Goal: Task Accomplishment & Management: Manage account settings

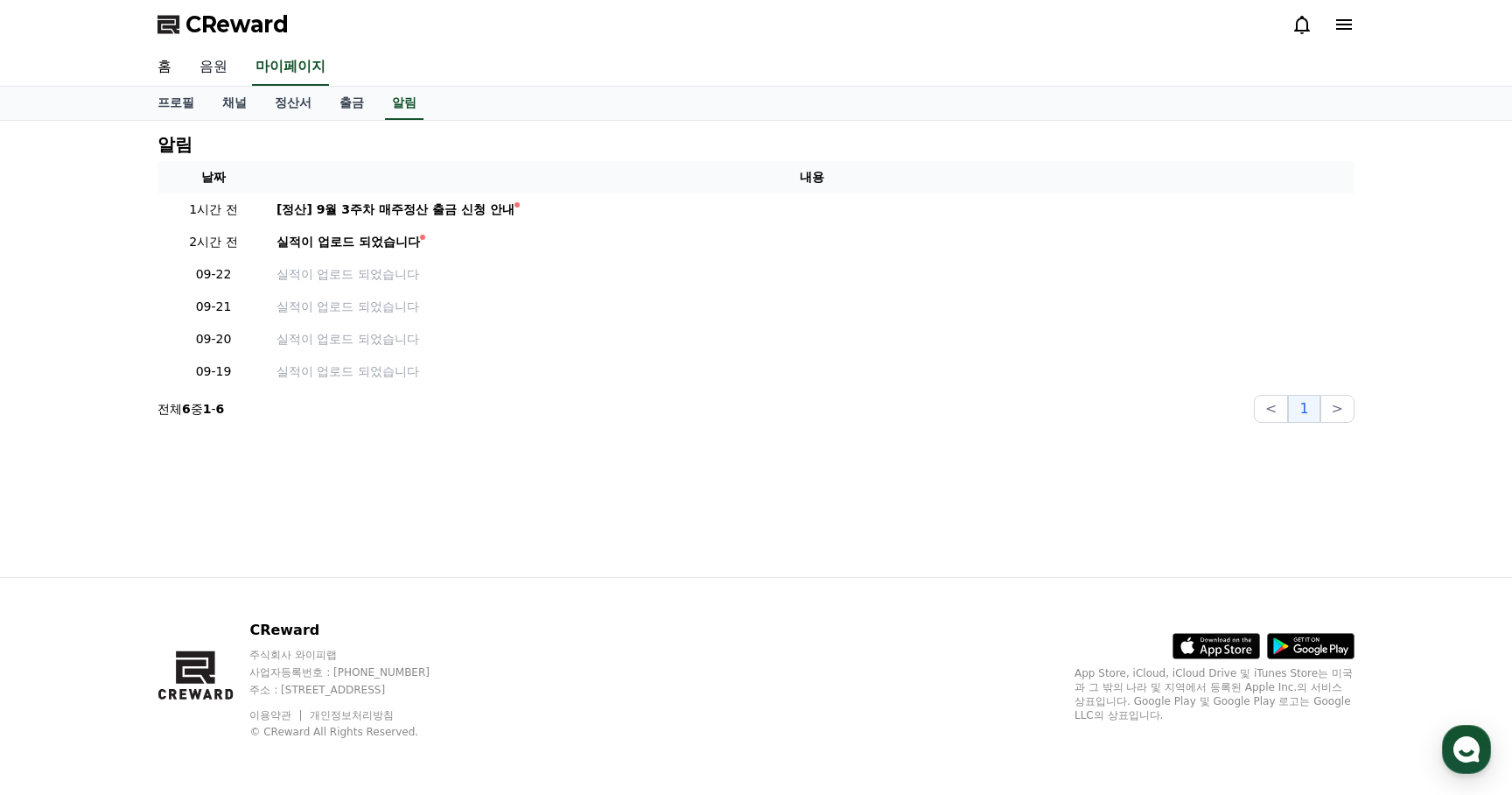
click at [204, 60] on link "음원" at bounding box center [213, 67] width 56 height 36
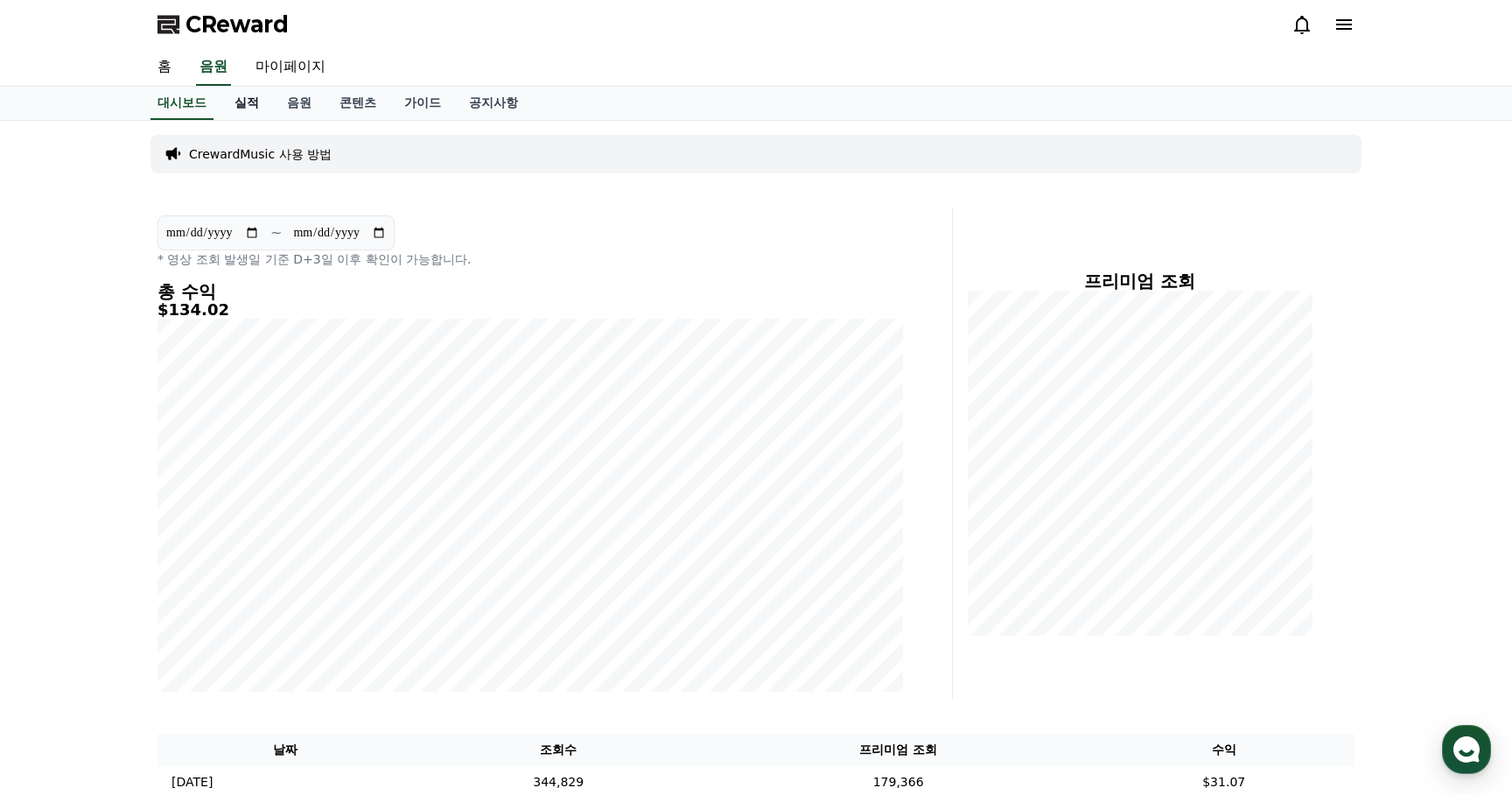
click at [236, 106] on link "실적" at bounding box center [246, 102] width 52 height 33
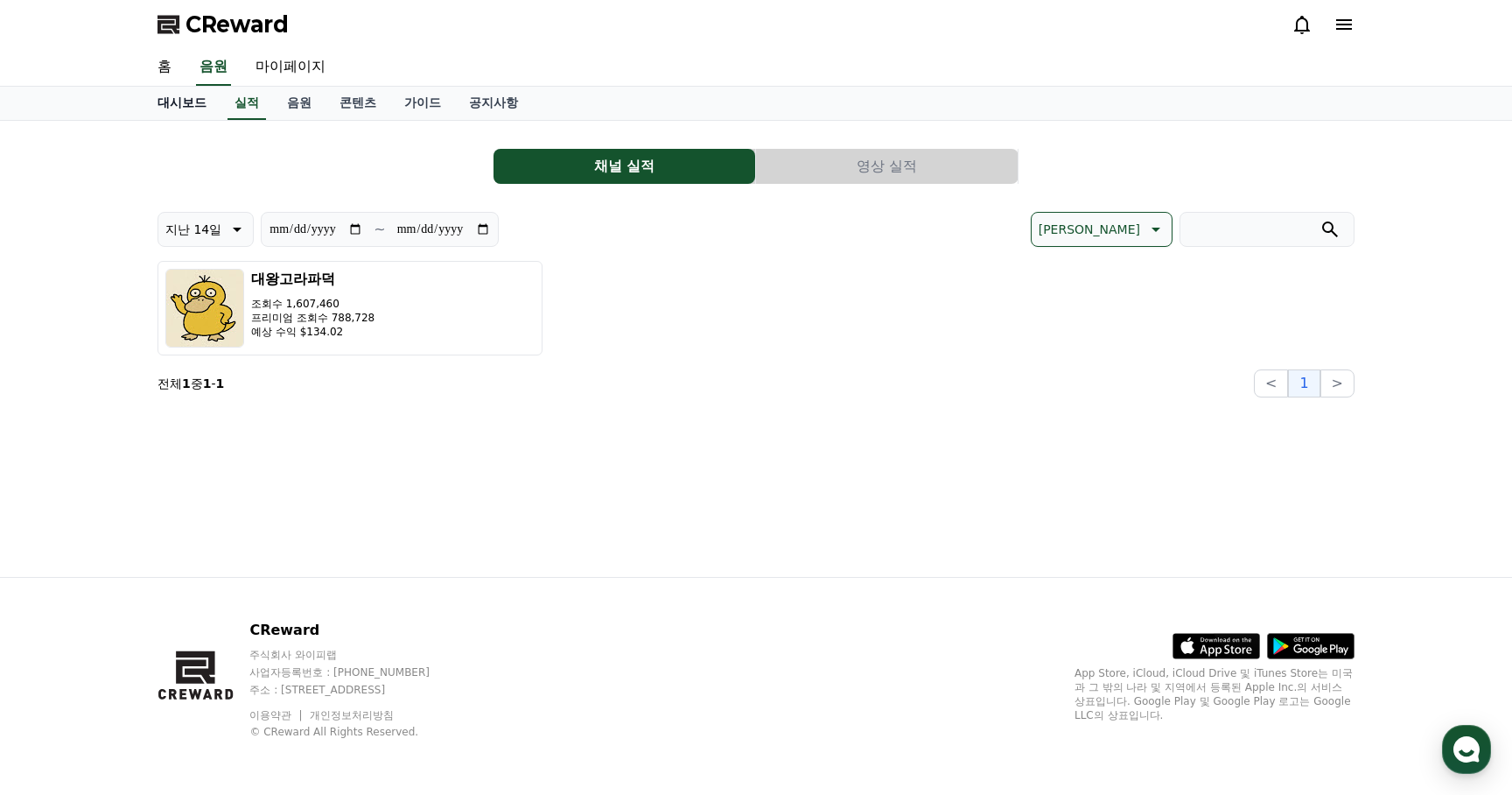
click at [187, 107] on link "대시보드" at bounding box center [181, 102] width 77 height 33
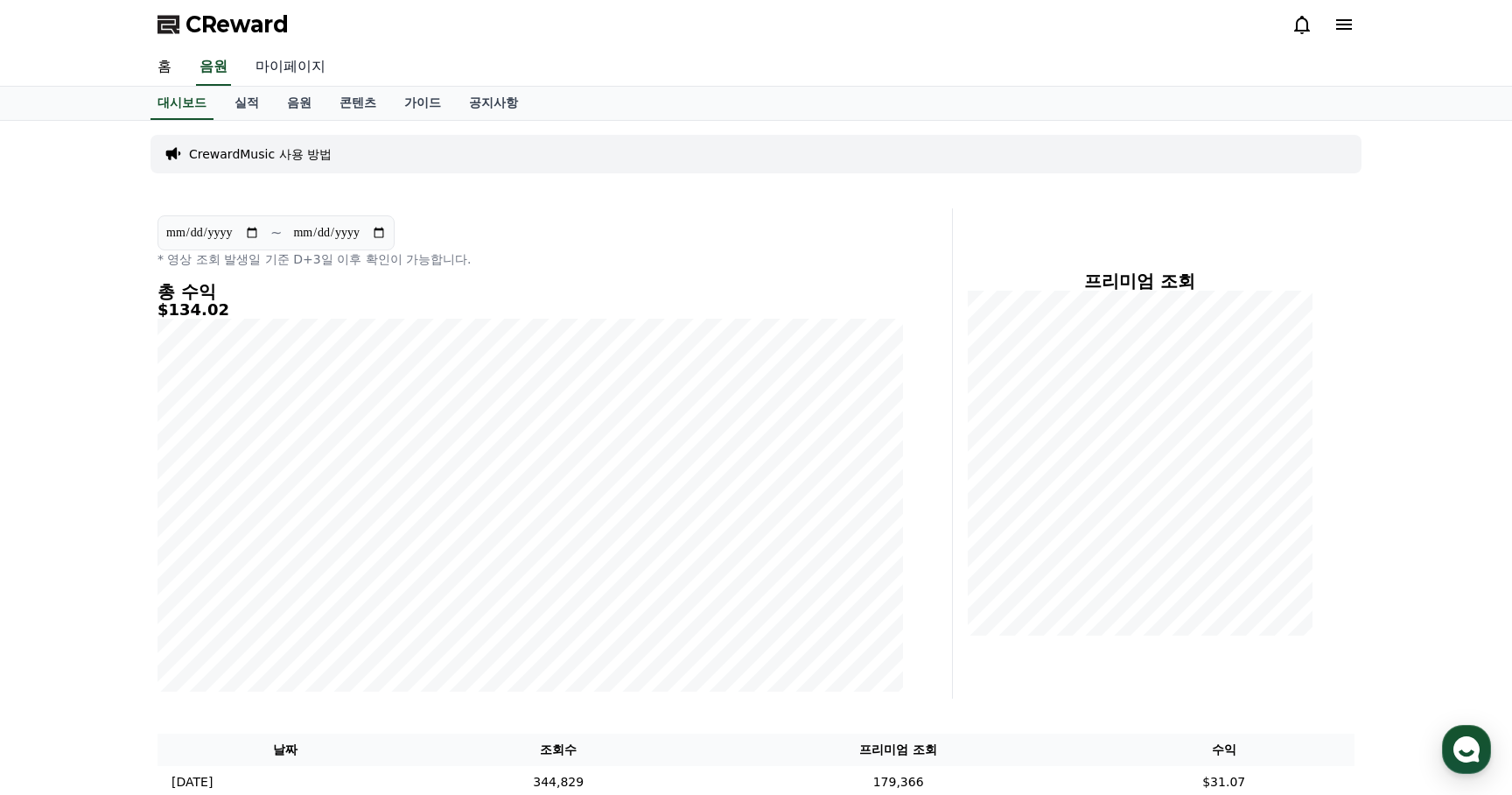
click at [289, 68] on link "마이페이지" at bounding box center [291, 67] width 98 height 36
select select "**********"
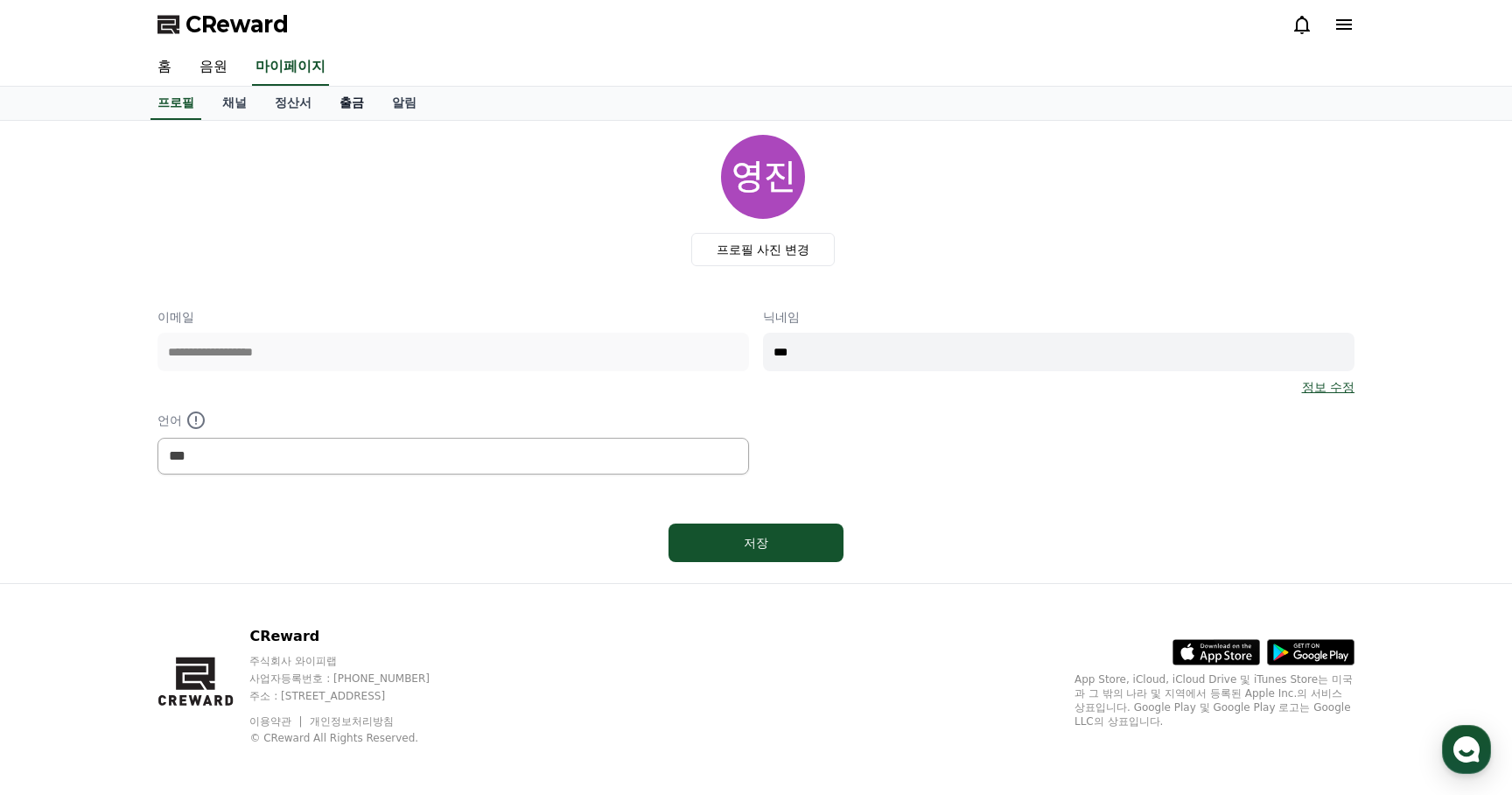
click at [334, 99] on link "출금" at bounding box center [351, 102] width 52 height 33
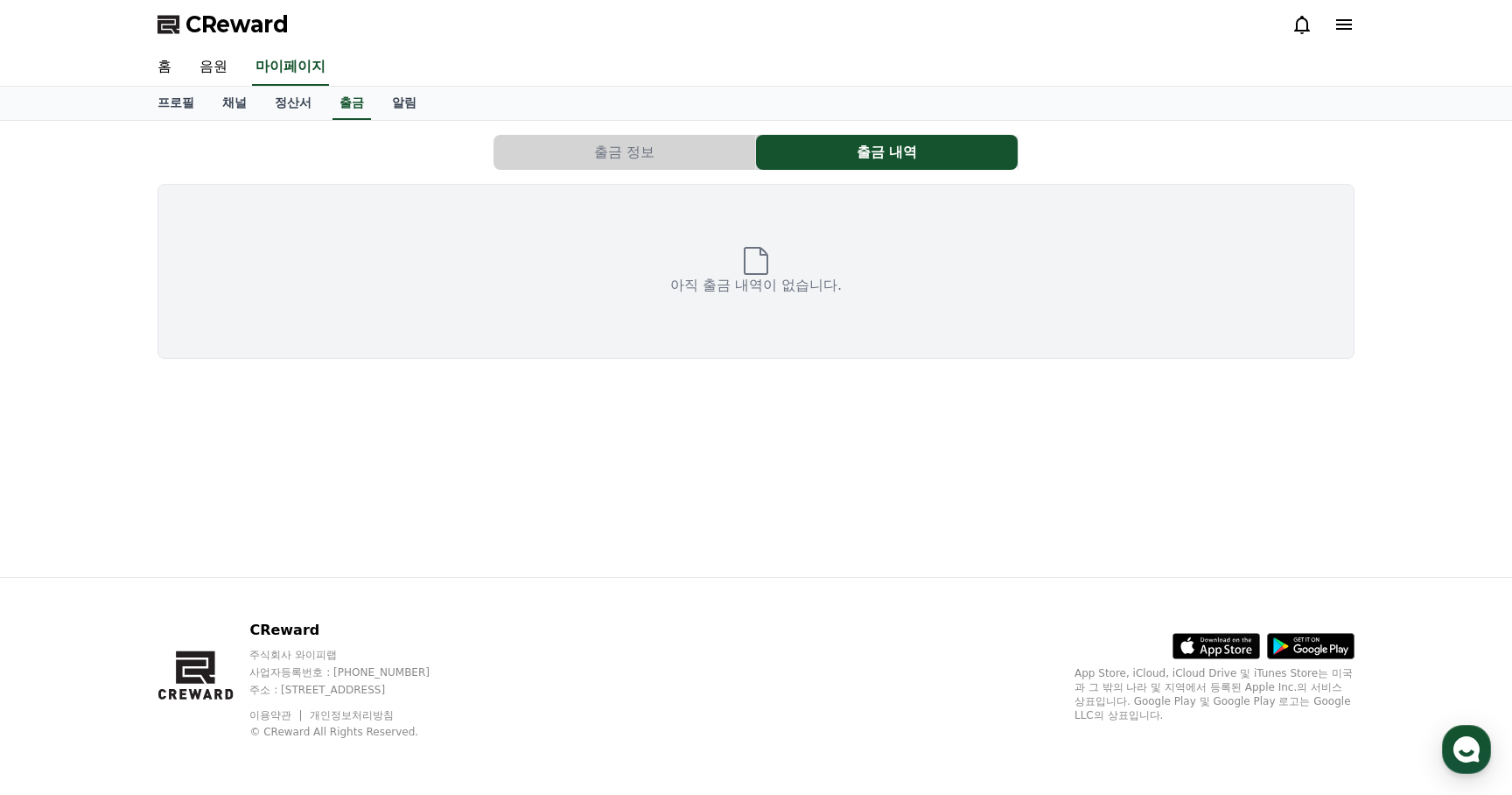
click at [608, 165] on button "출금 정보" at bounding box center [624, 152] width 261 height 35
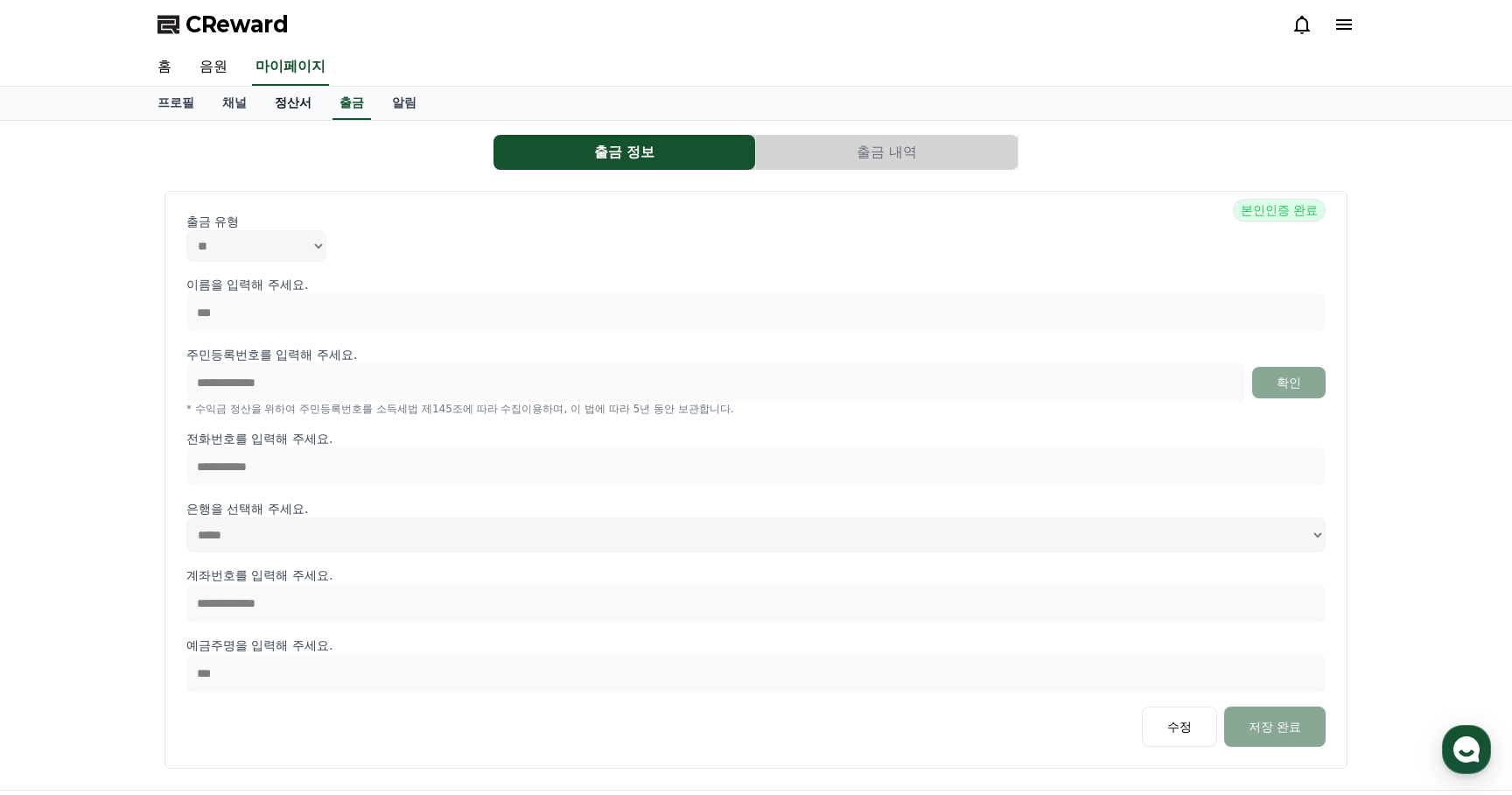
click at [291, 99] on link "정산서" at bounding box center [292, 102] width 65 height 33
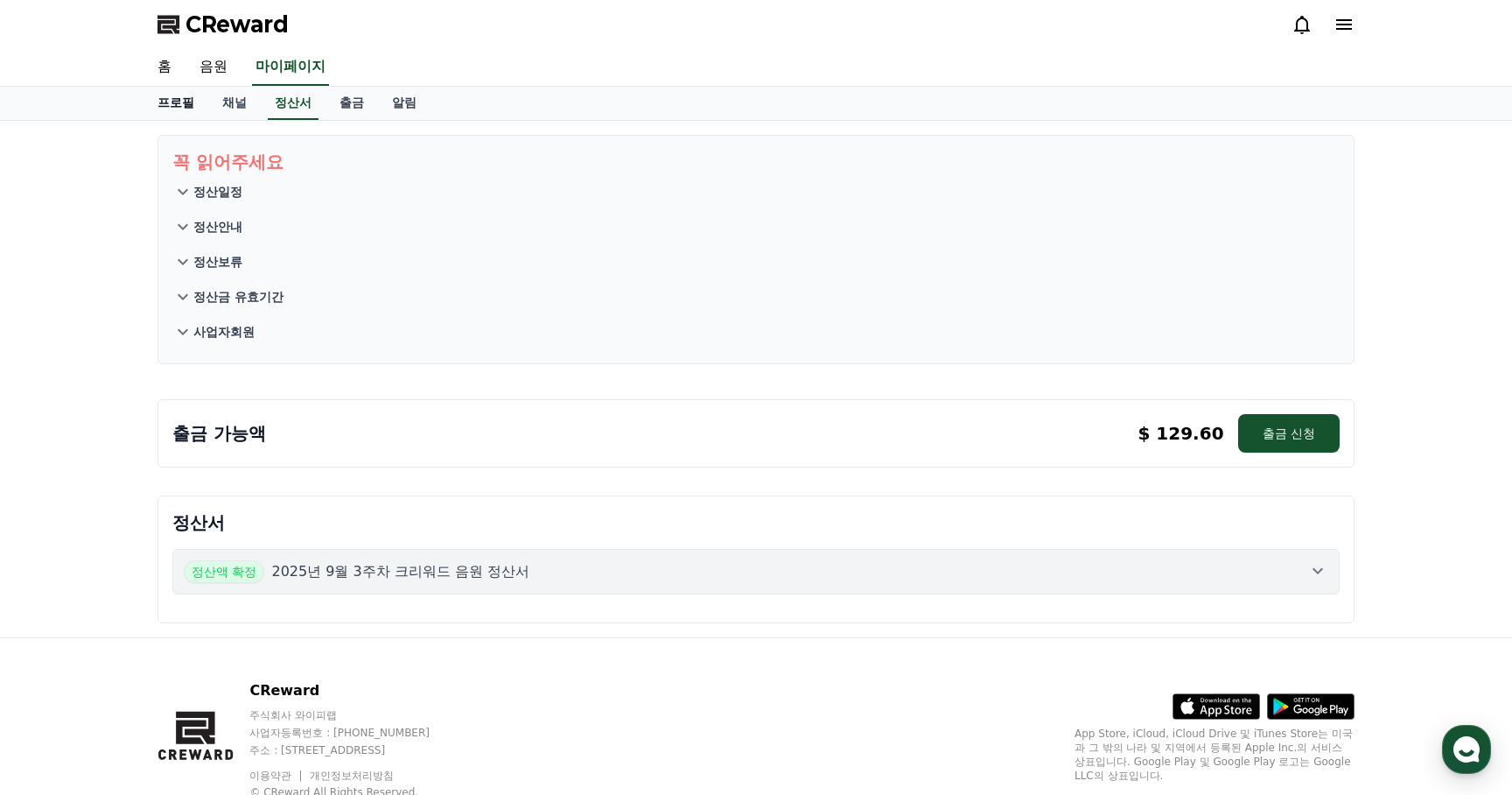
click at [179, 102] on link "프로필" at bounding box center [175, 102] width 65 height 33
select select "**********"
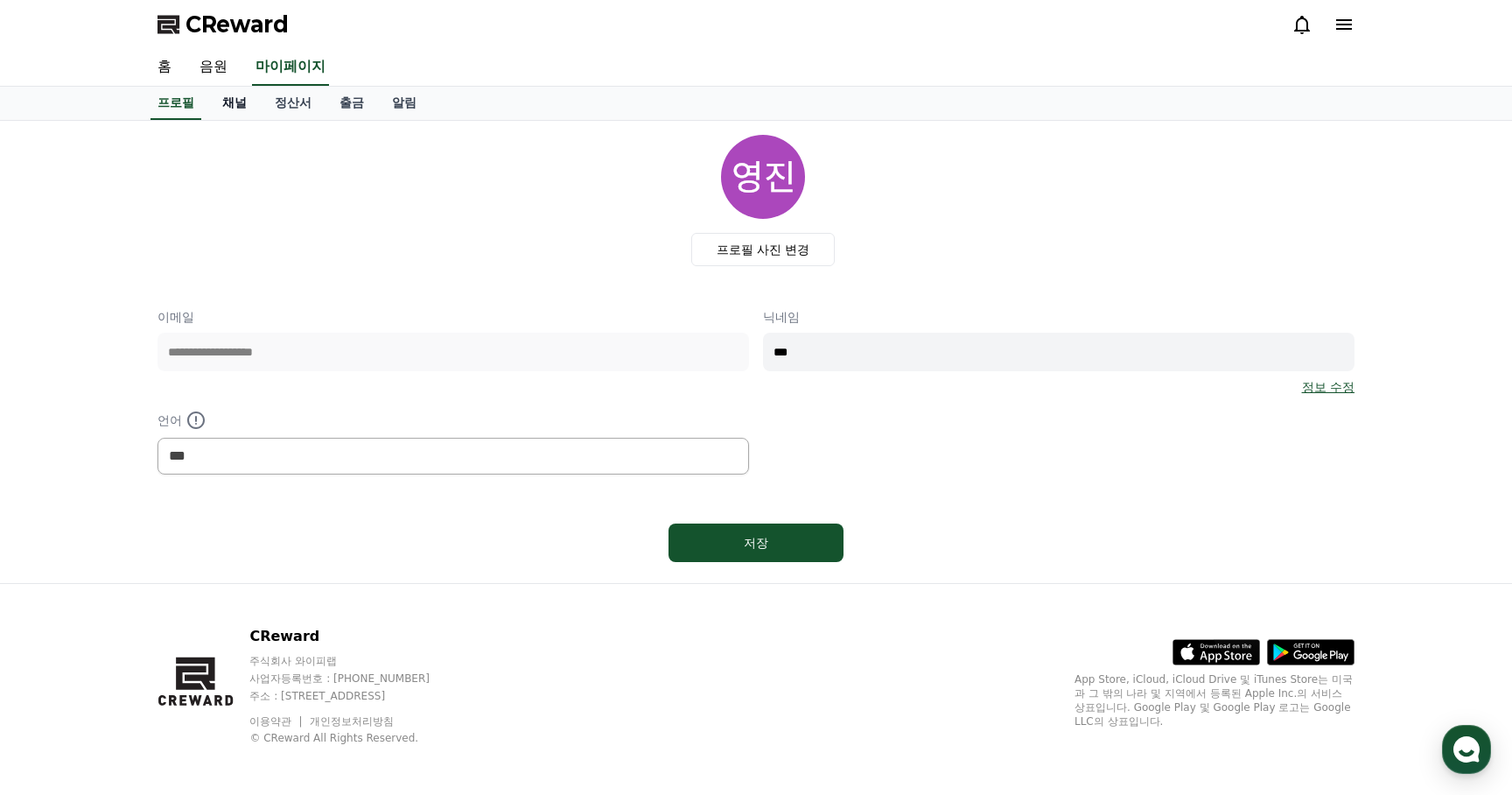
click at [228, 102] on link "채널" at bounding box center [234, 102] width 52 height 33
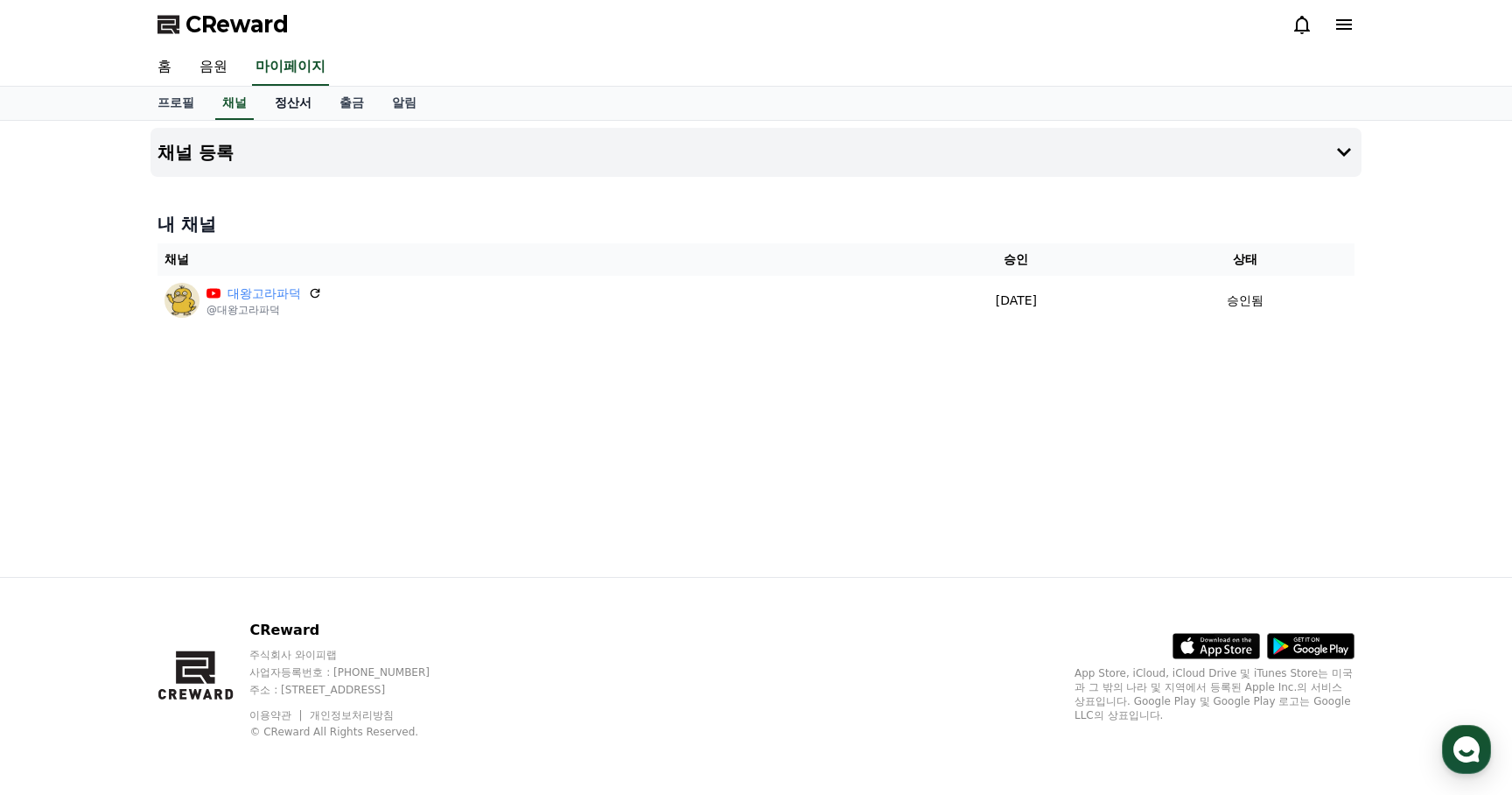
click at [274, 104] on link "정산서" at bounding box center [292, 102] width 65 height 33
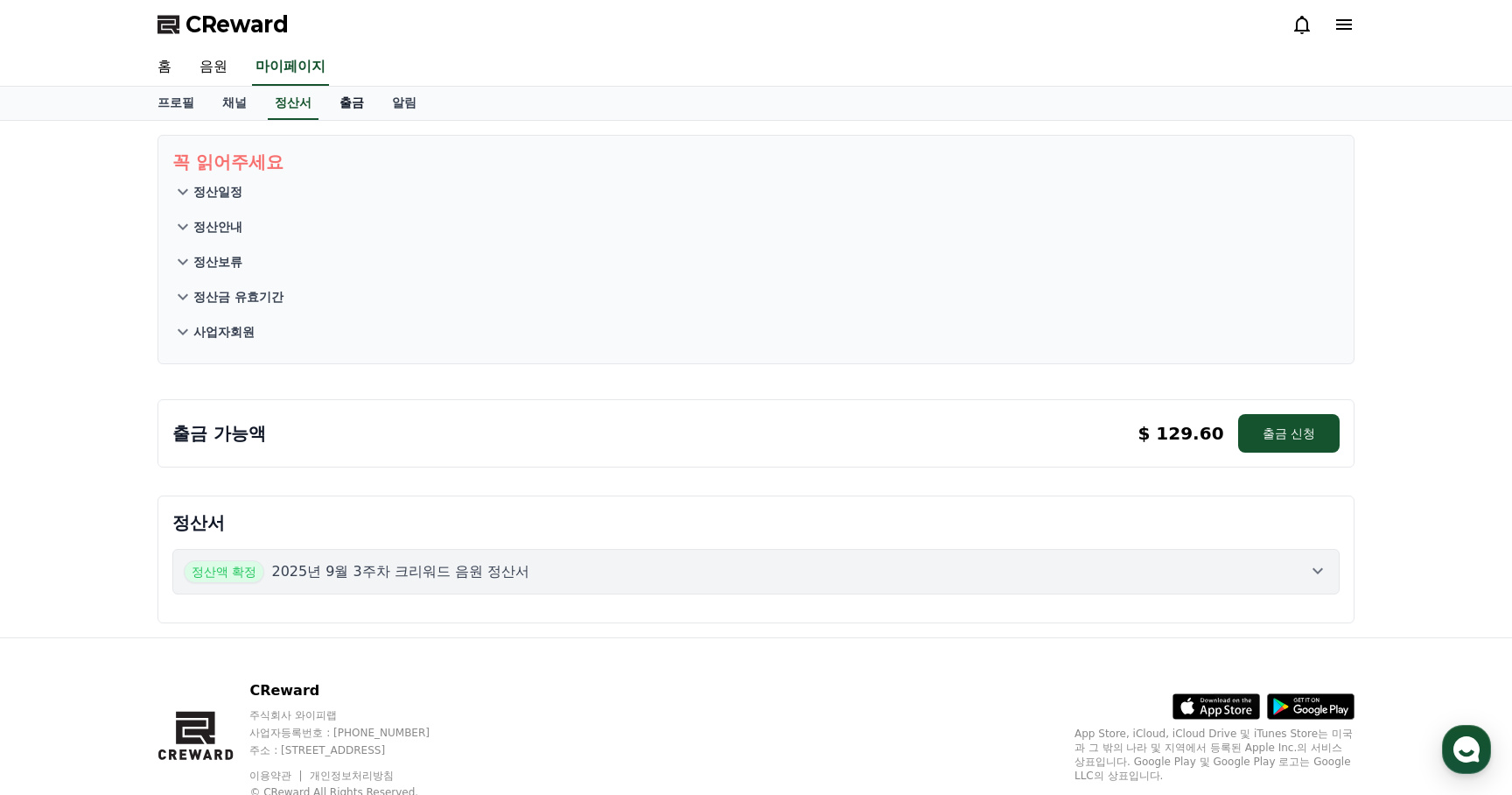
click at [325, 106] on link "출금" at bounding box center [351, 102] width 52 height 33
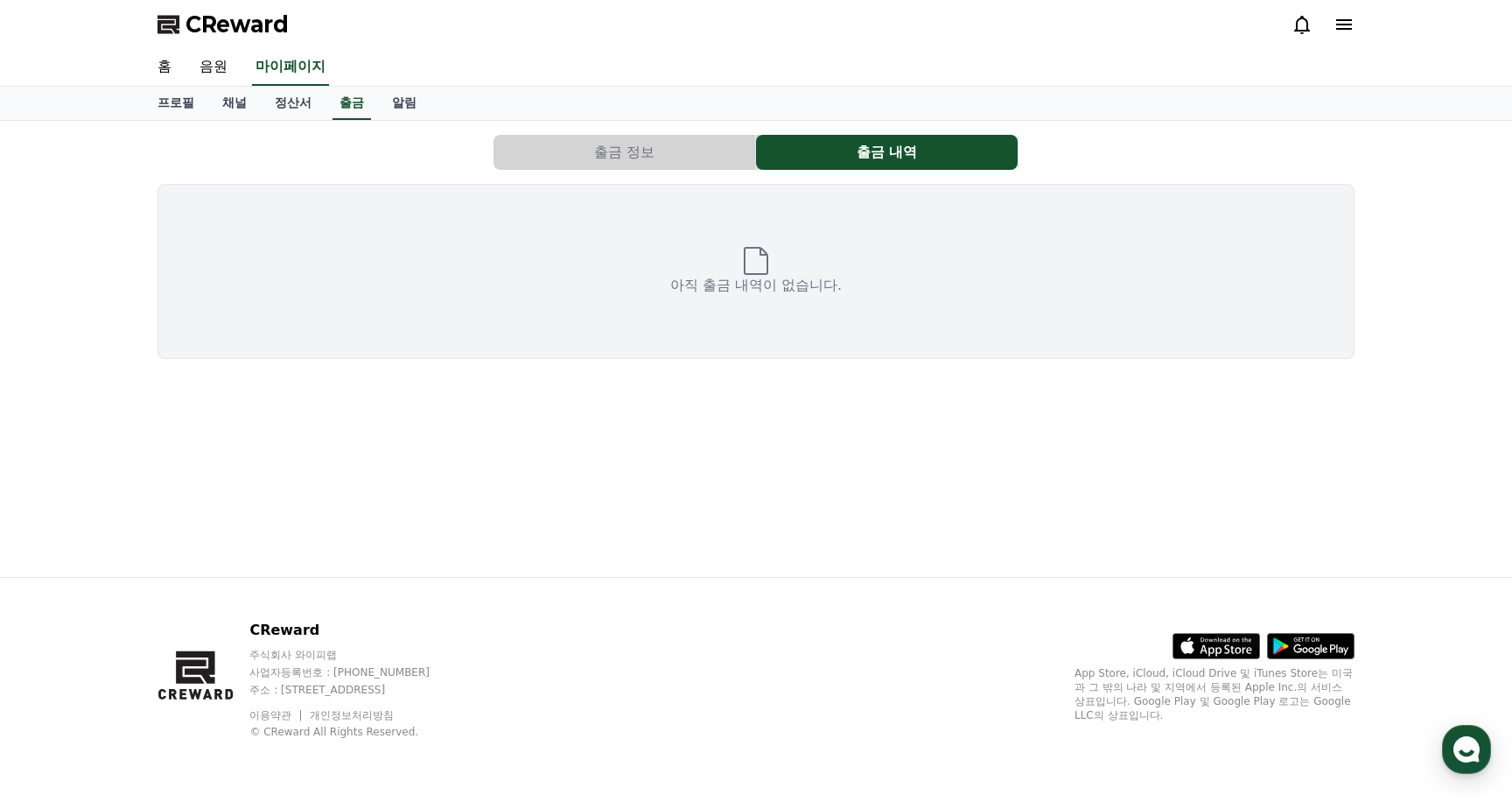
click at [618, 151] on button "출금 정보" at bounding box center [624, 152] width 261 height 35
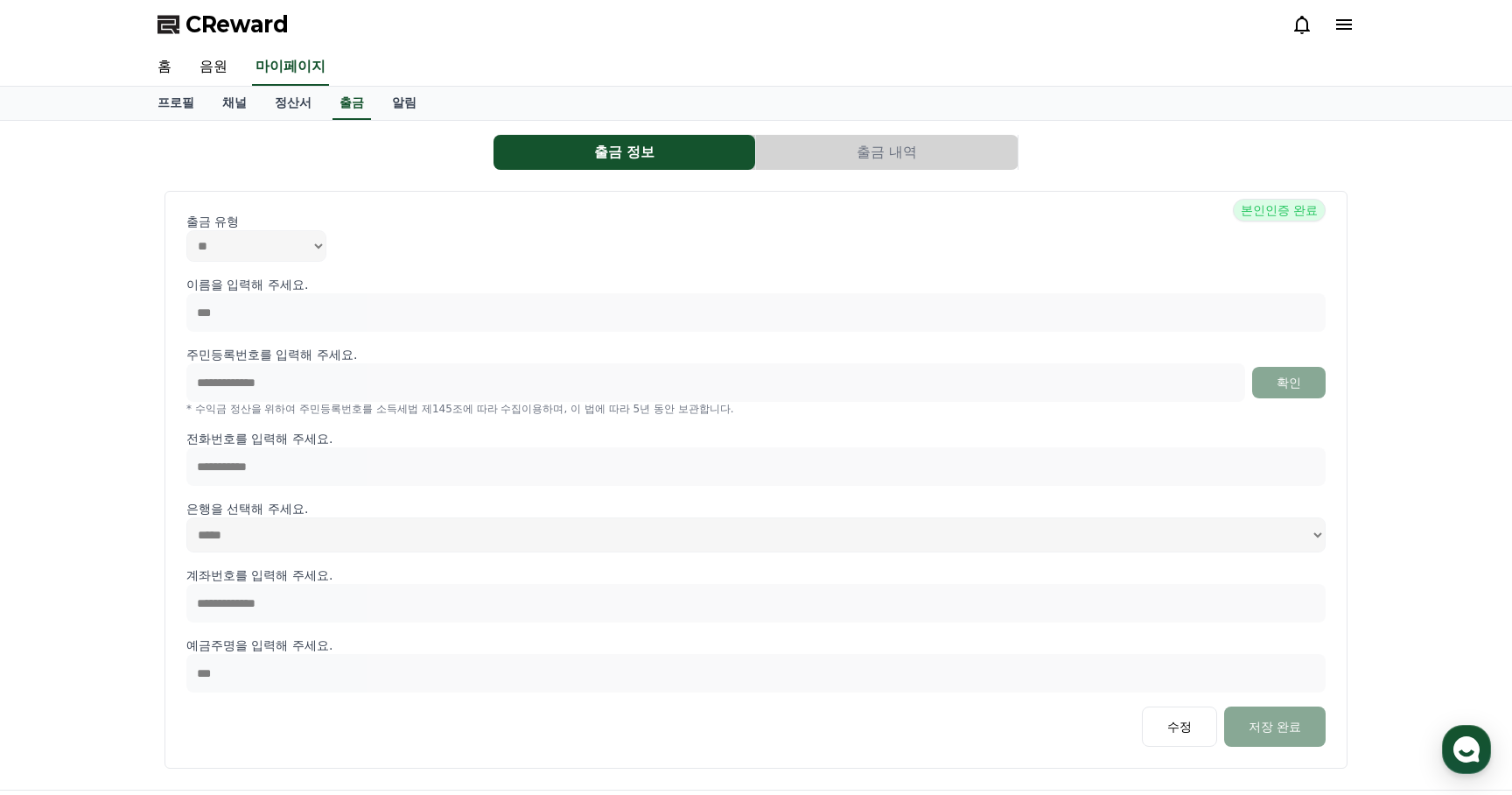
click at [851, 156] on button "출금 내역" at bounding box center [886, 152] width 261 height 35
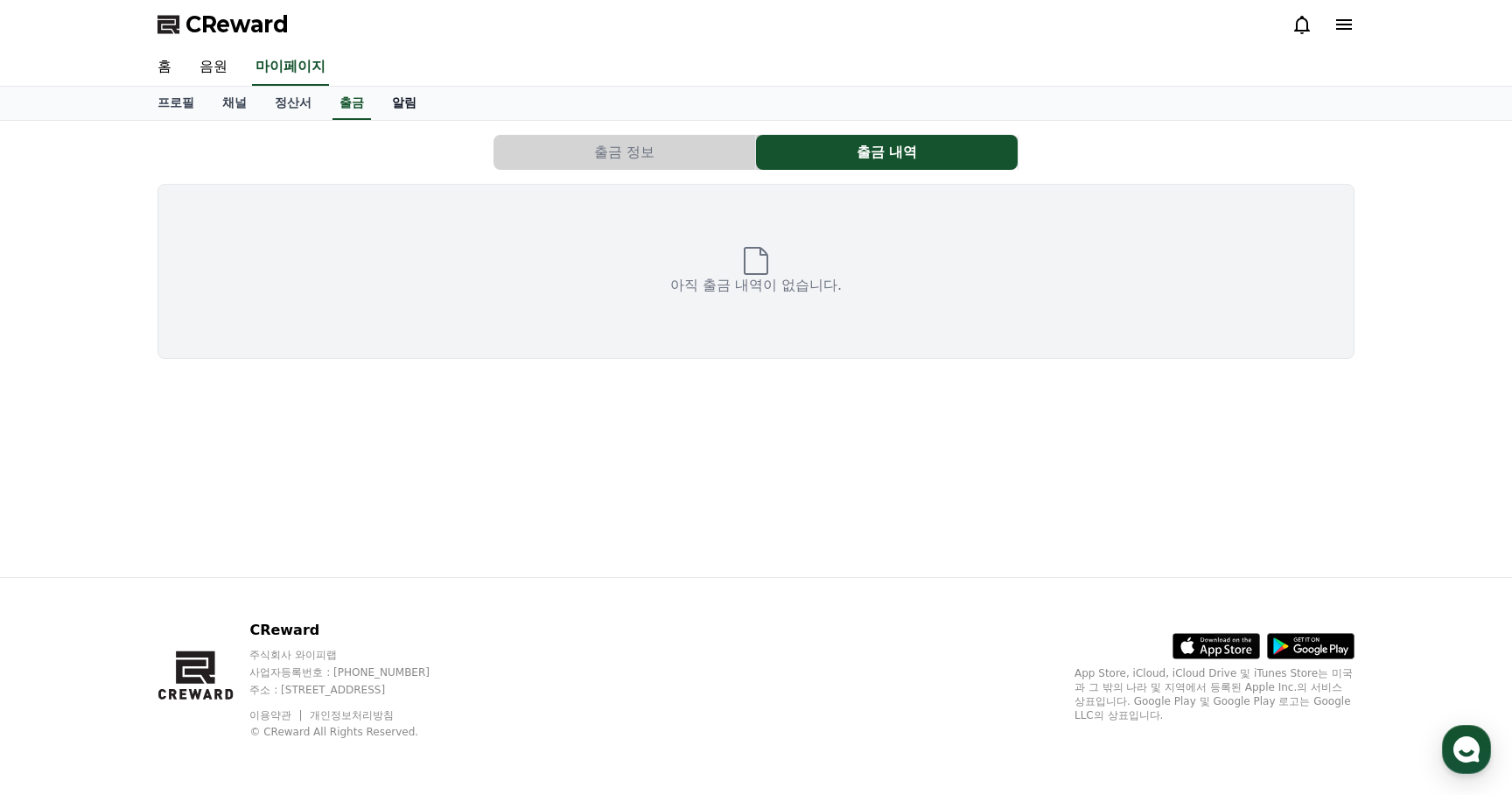
click at [397, 101] on link "알림" at bounding box center [404, 102] width 52 height 33
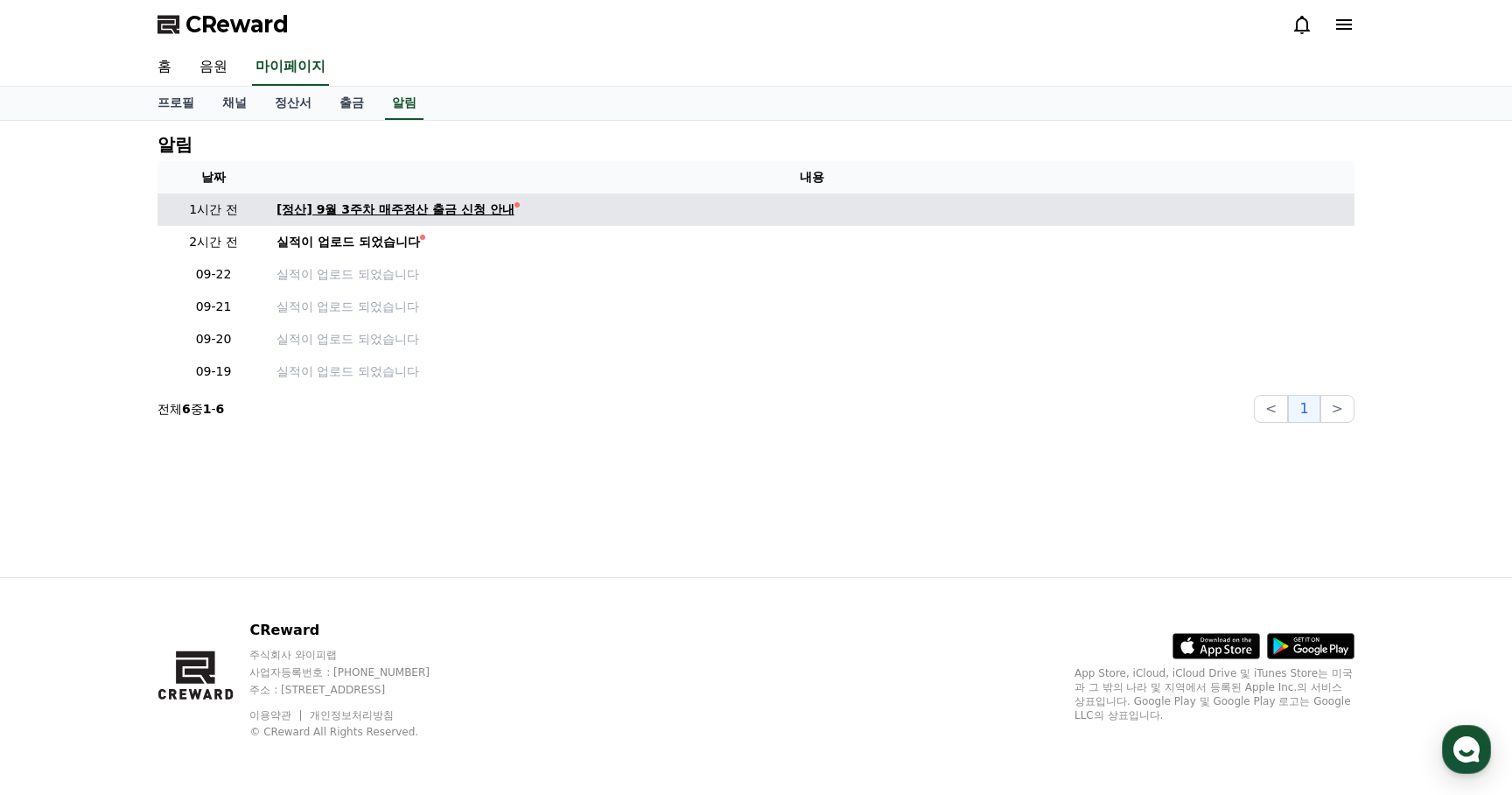
click at [382, 206] on div "[정산] 9월 3주차 매주정산 출금 신청 안내" at bounding box center [396, 209] width 238 height 19
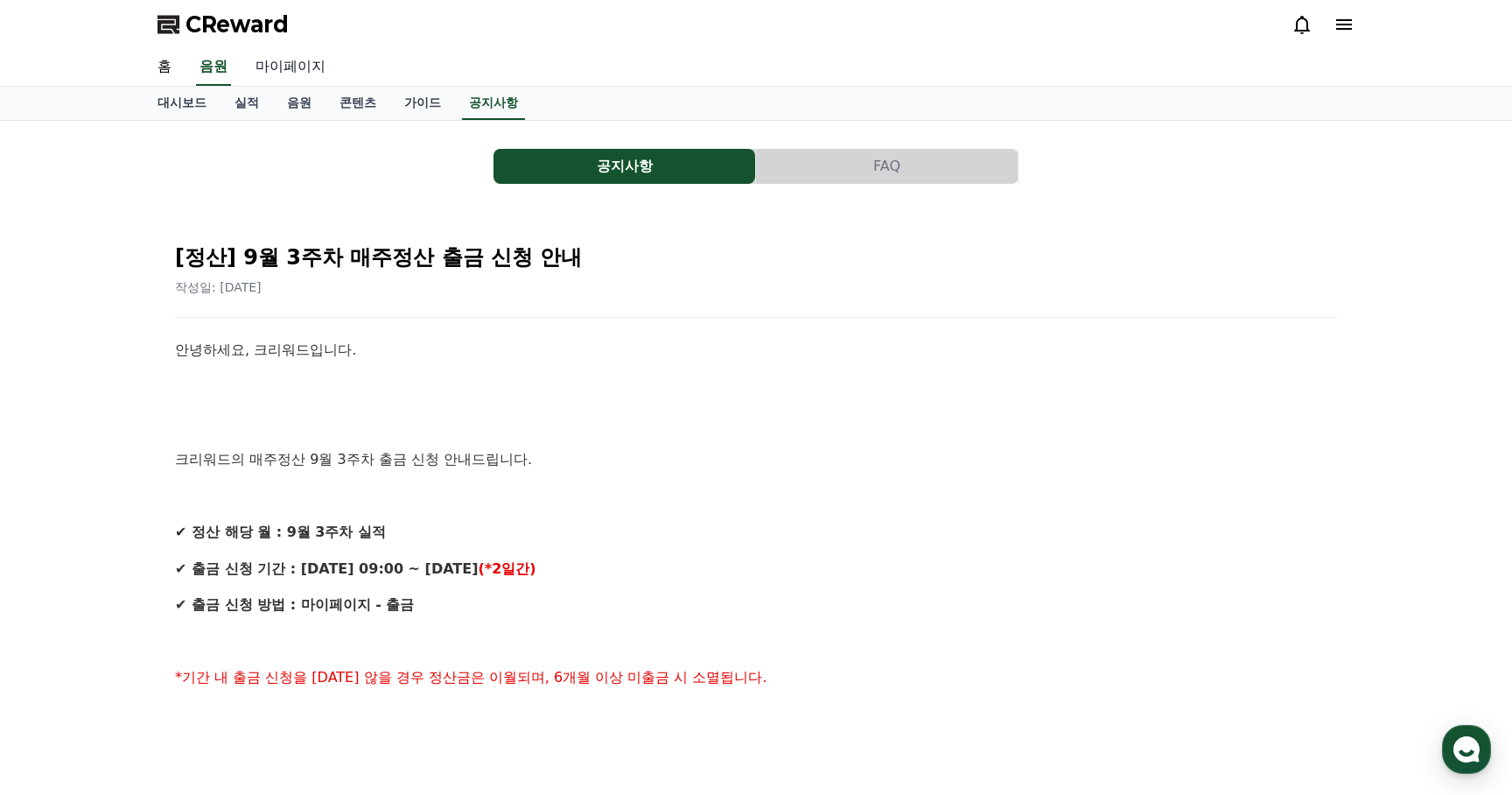
click at [302, 56] on link "마이페이지" at bounding box center [291, 67] width 98 height 36
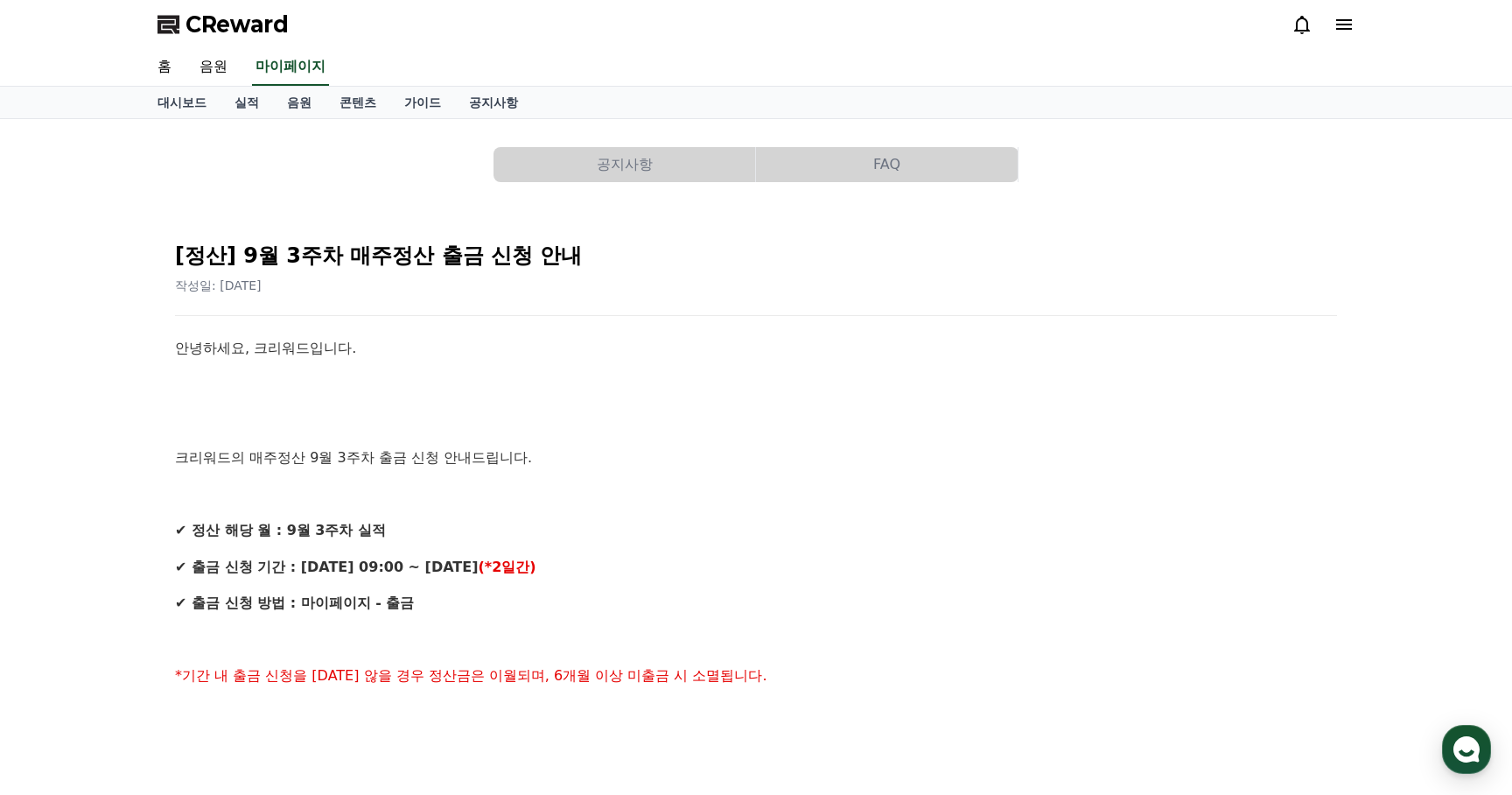
select select "**********"
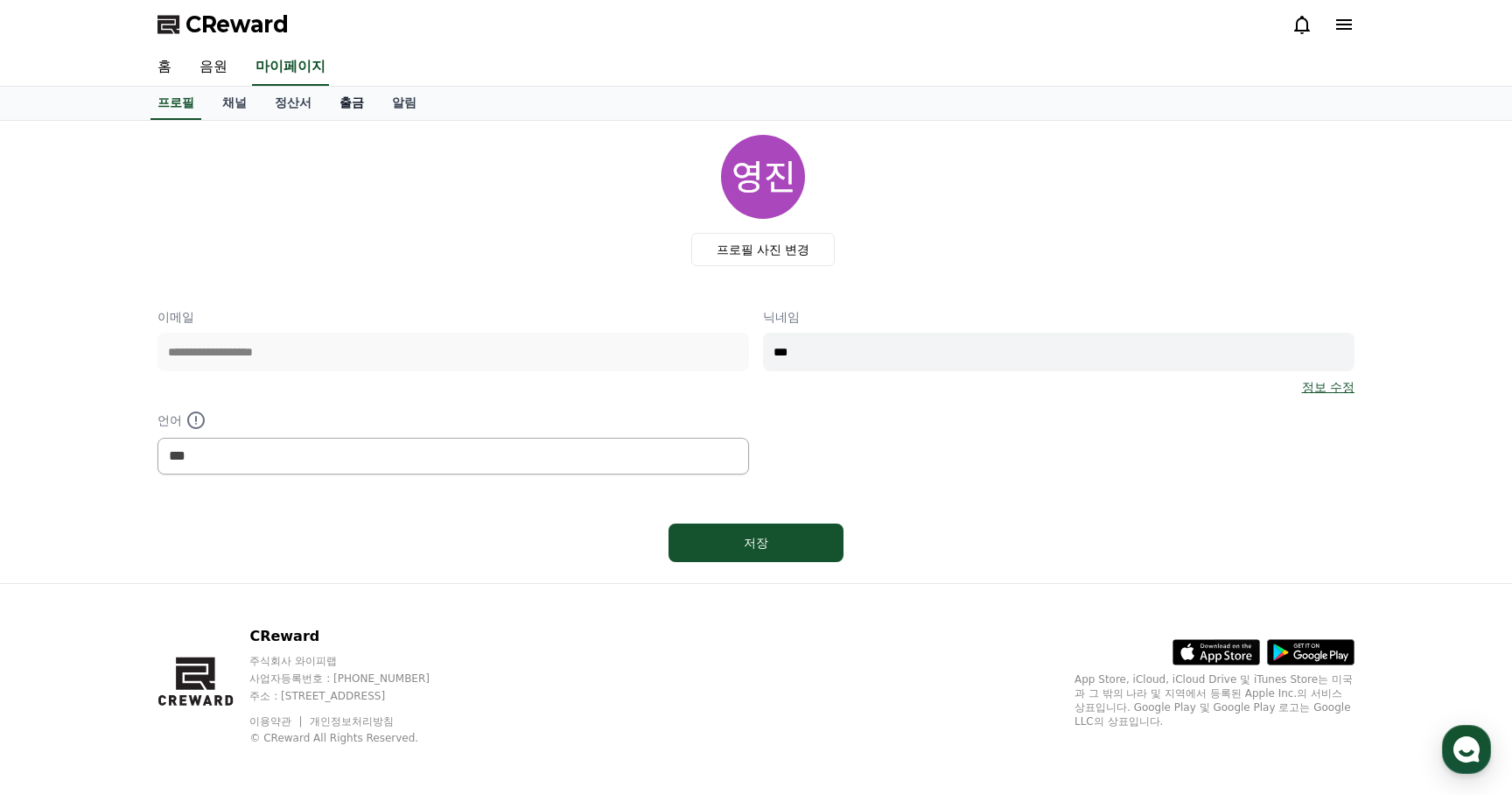
click at [339, 100] on link "출금" at bounding box center [351, 102] width 52 height 33
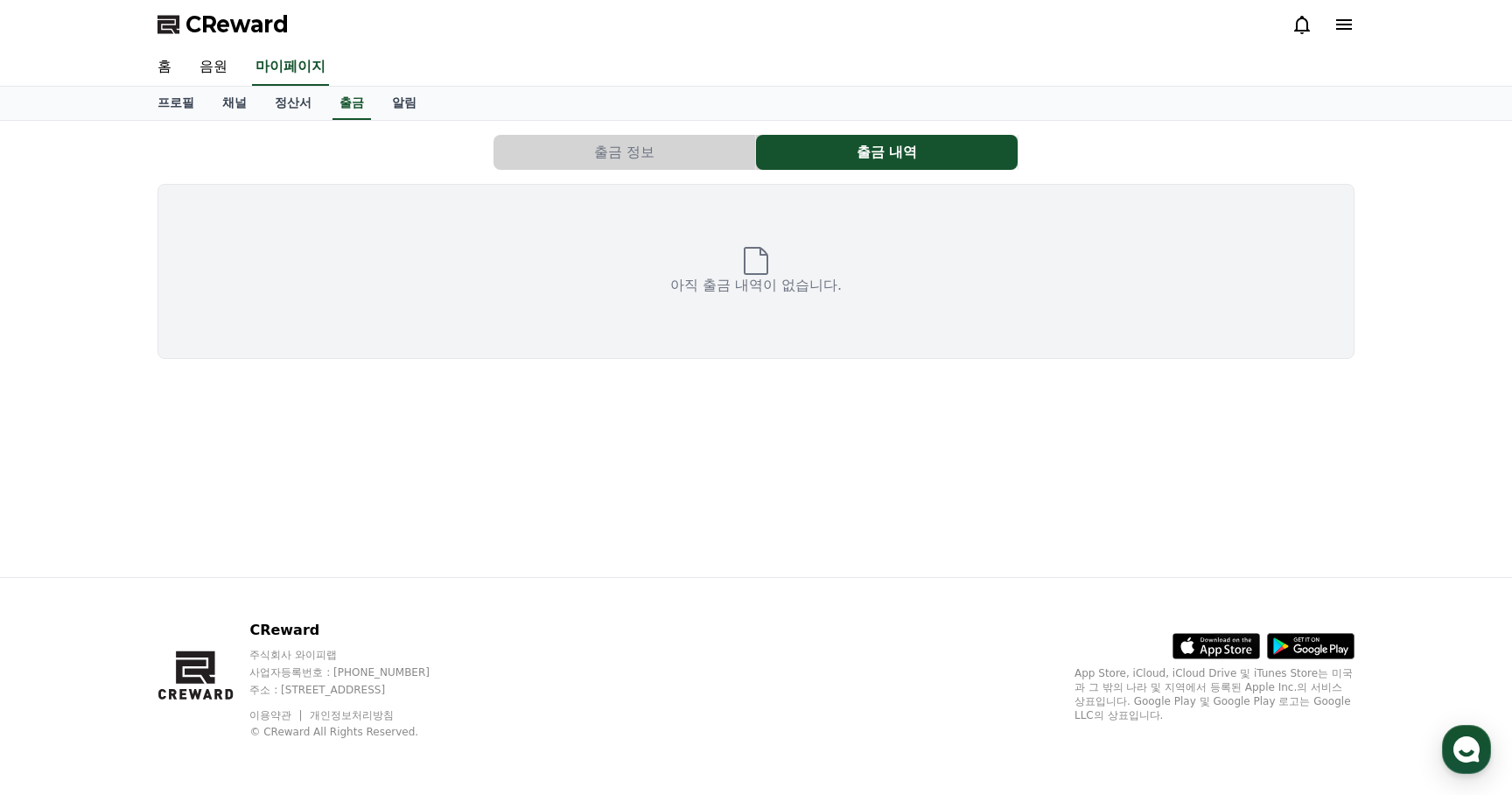
click at [566, 142] on button "출금 정보" at bounding box center [624, 152] width 261 height 35
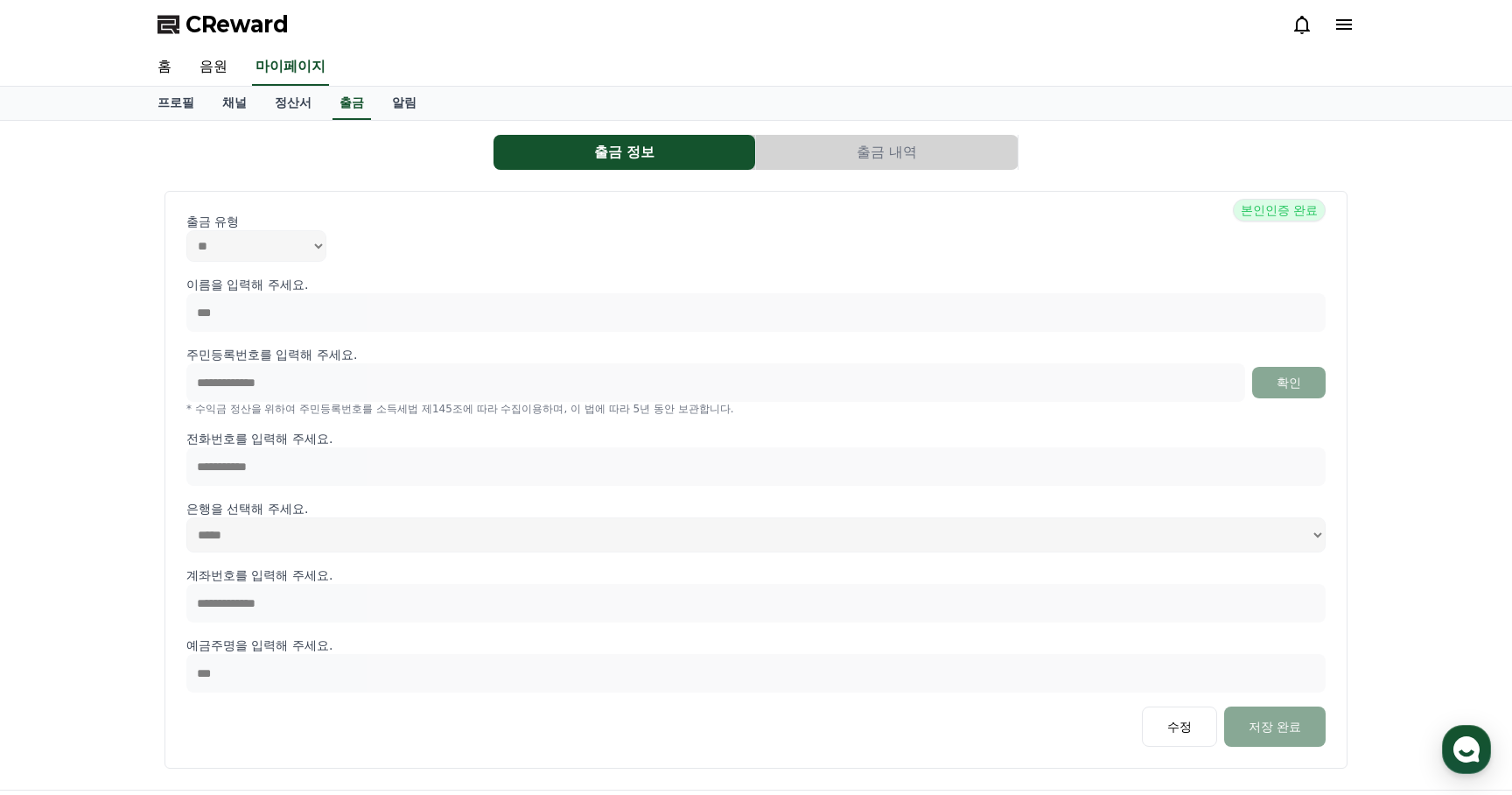
click at [817, 149] on button "출금 내역" at bounding box center [886, 152] width 261 height 35
